Goal: Navigation & Orientation: Find specific page/section

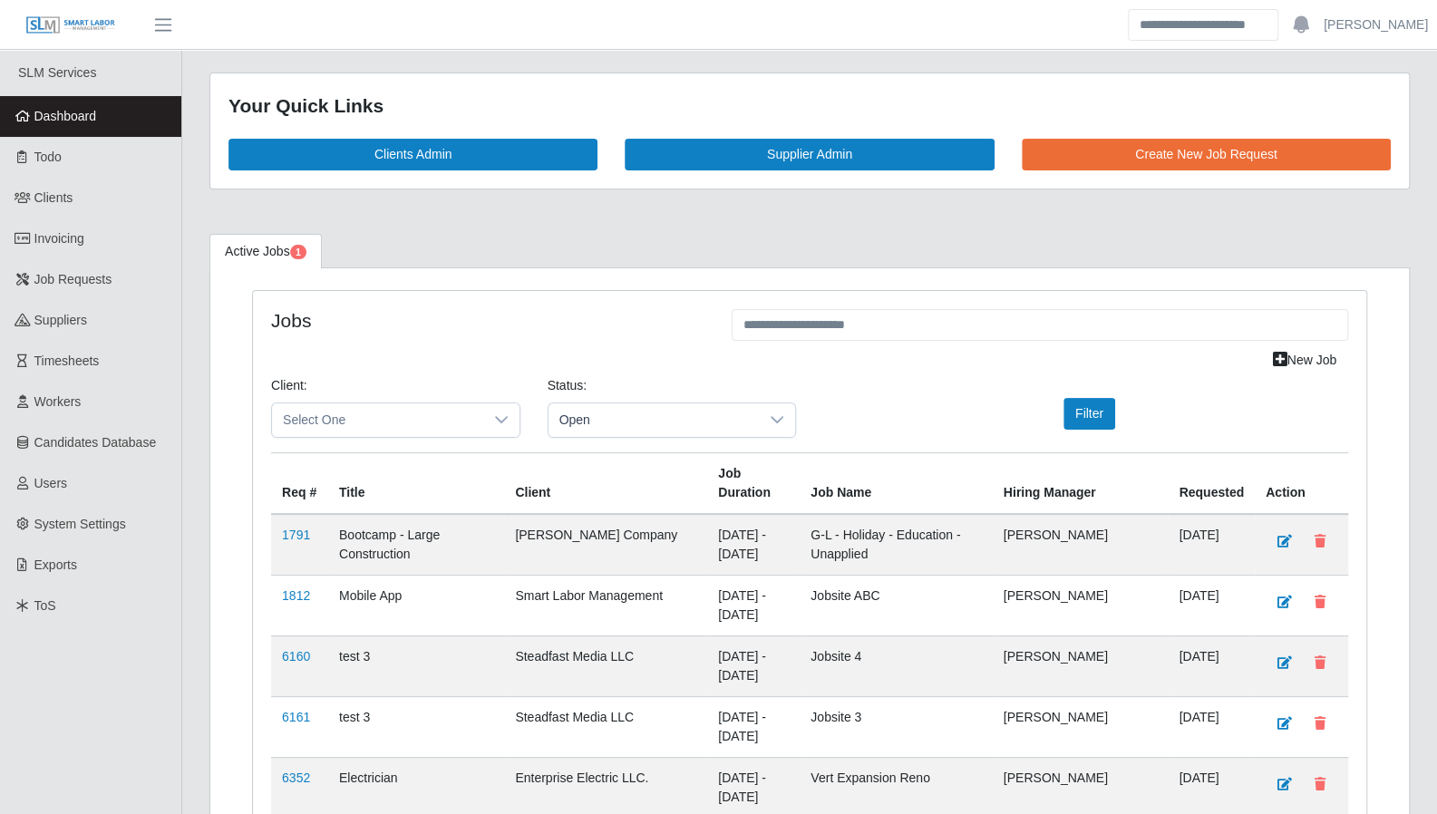
click at [78, 121] on span "Dashboard" at bounding box center [65, 116] width 63 height 15
click at [53, 132] on link "Dashboard" at bounding box center [90, 116] width 181 height 41
click at [22, 162] on icon at bounding box center [23, 157] width 16 height 13
